Goal: Task Accomplishment & Management: Manage account settings

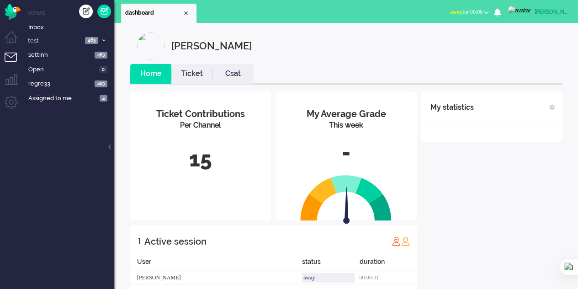
click at [538, 9] on div "[PERSON_NAME]" at bounding box center [552, 11] width 34 height 9
click at [516, 61] on link "Settings" at bounding box center [541, 61] width 63 height 9
select select
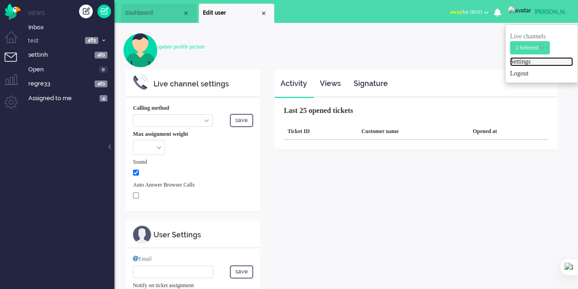
select select "browser"
checkbox input "true"
type input "elaine@elainedesigns.es"
type input "+34642313275"
select select "en"
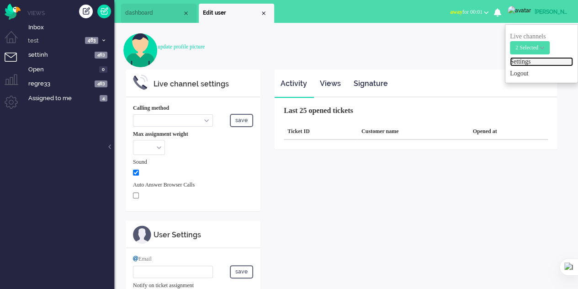
select select "en_GB"
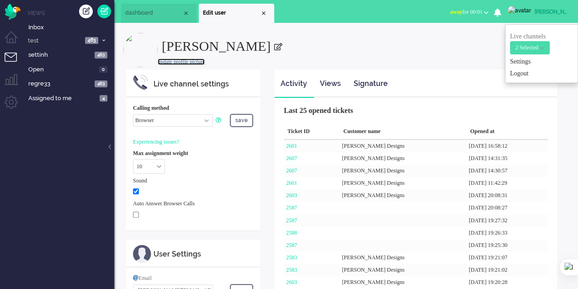
click at [187, 59] on link "update profile picture" at bounding box center [181, 62] width 47 height 6
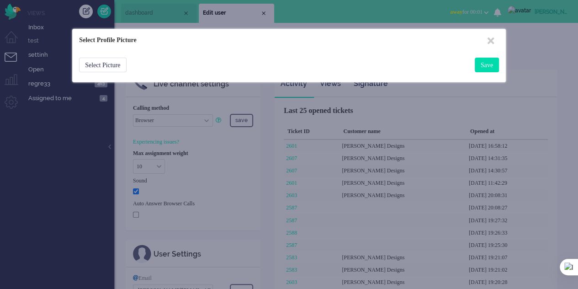
click at [256, 152] on div at bounding box center [289, 144] width 578 height 289
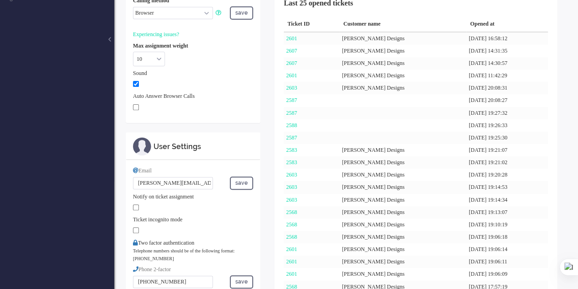
scroll to position [129, 0]
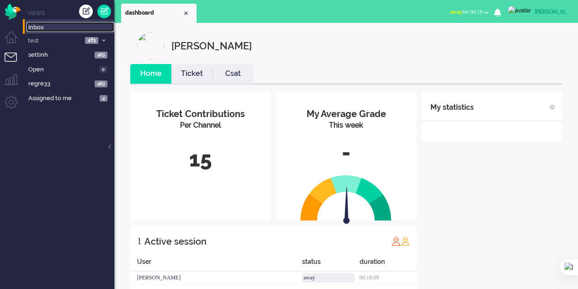
click at [42, 26] on span "Inbox" at bounding box center [71, 27] width 86 height 9
